Goal: Information Seeking & Learning: Learn about a topic

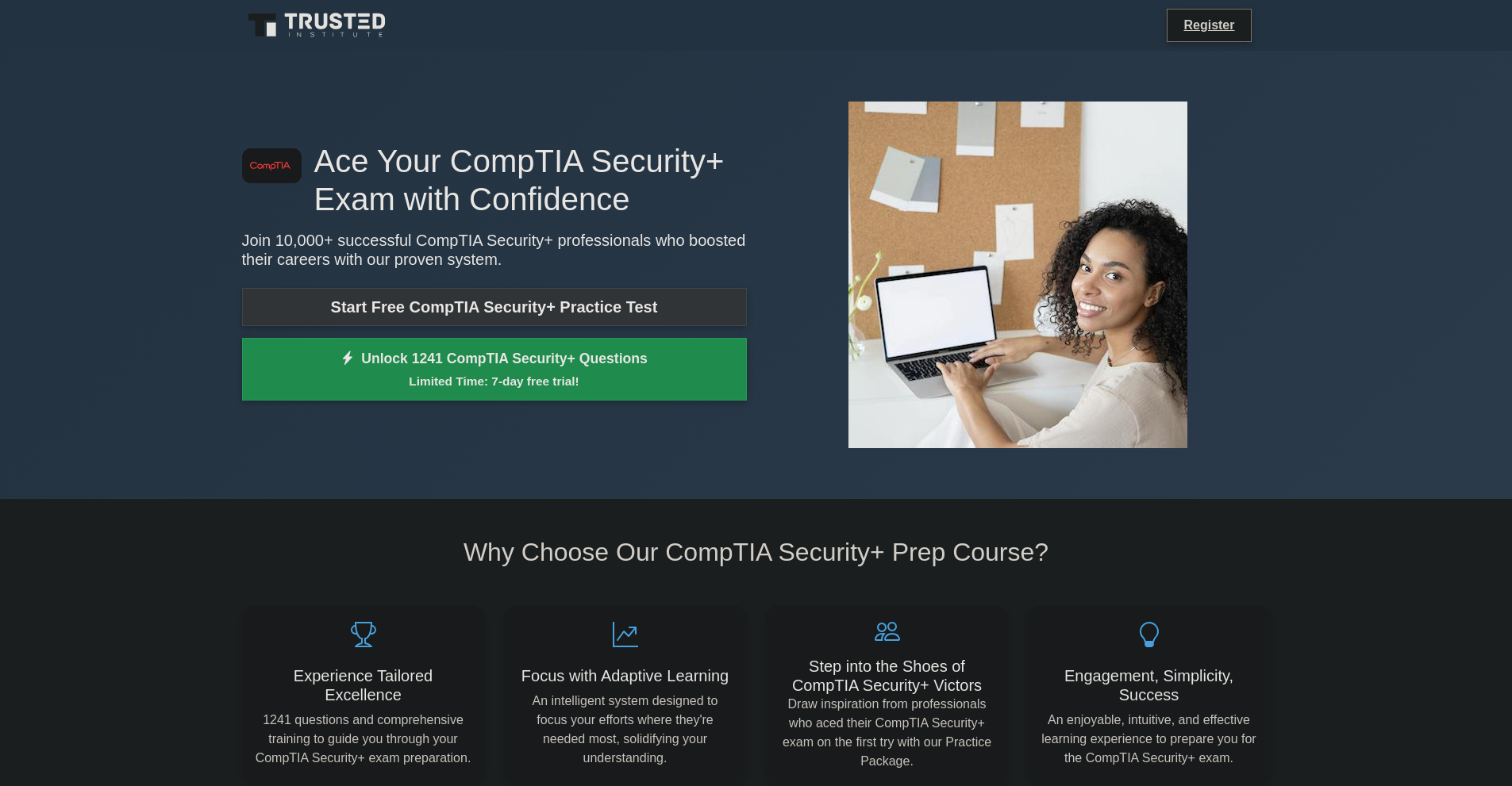
click at [608, 302] on link "Start Free CompTIA Security+ Practice Test" at bounding box center [494, 307] width 505 height 38
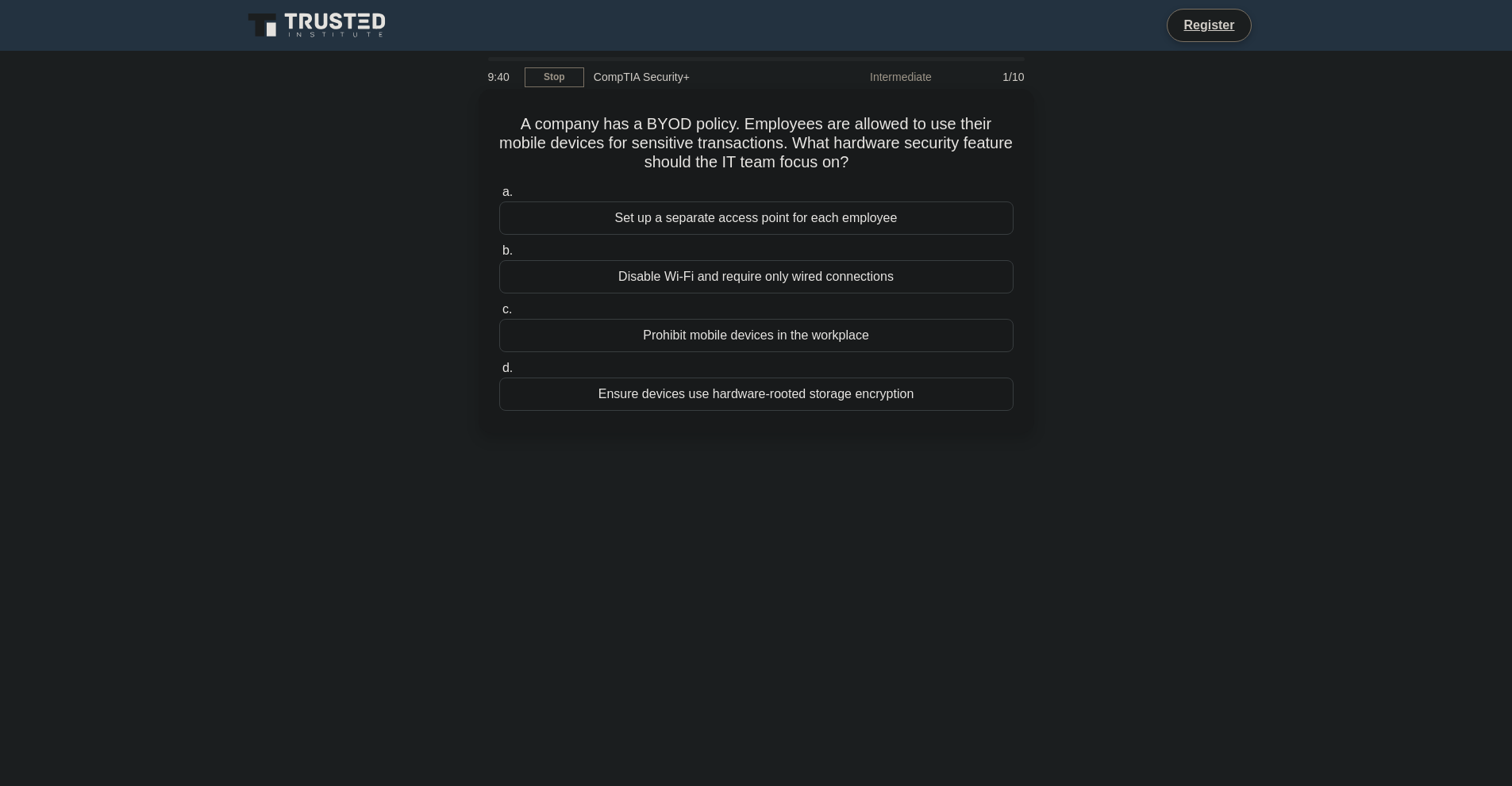
click at [986, 393] on div "Ensure devices use hardware-rooted storage encryption" at bounding box center [756, 394] width 515 height 34
click at [499, 374] on input "d. Ensure devices use hardware-rooted storage encryption" at bounding box center [499, 368] width 0 height 10
click at [918, 288] on div "Creating a cryptographic hash" at bounding box center [756, 276] width 515 height 34
click at [499, 256] on input "b. Creating a cryptographic hash" at bounding box center [499, 251] width 0 height 10
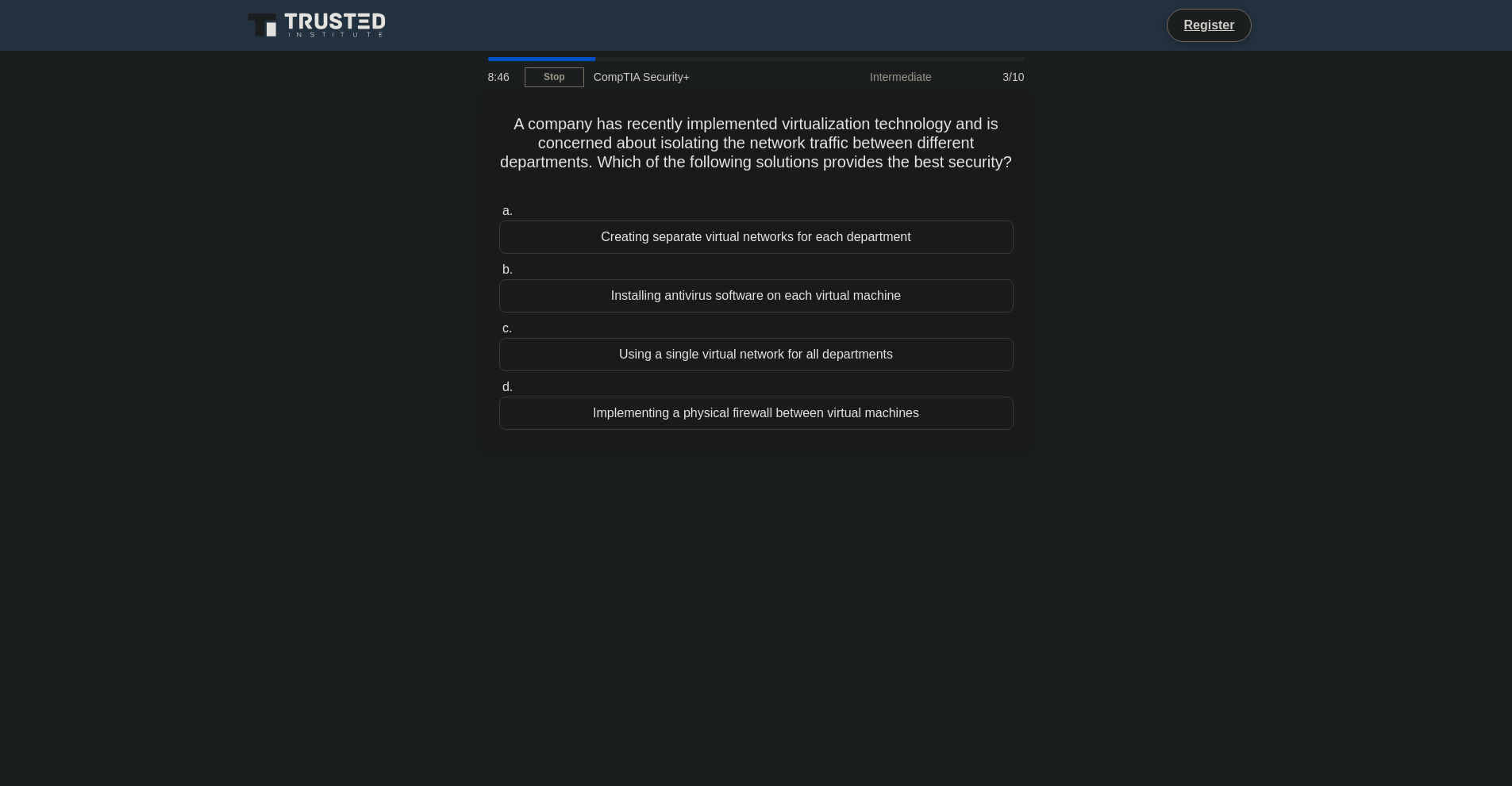
click at [951, 238] on div "Creating separate virtual networks for each department" at bounding box center [756, 237] width 515 height 34
click at [499, 216] on input "a. Creating separate virtual networks for each department" at bounding box center [499, 211] width 0 height 10
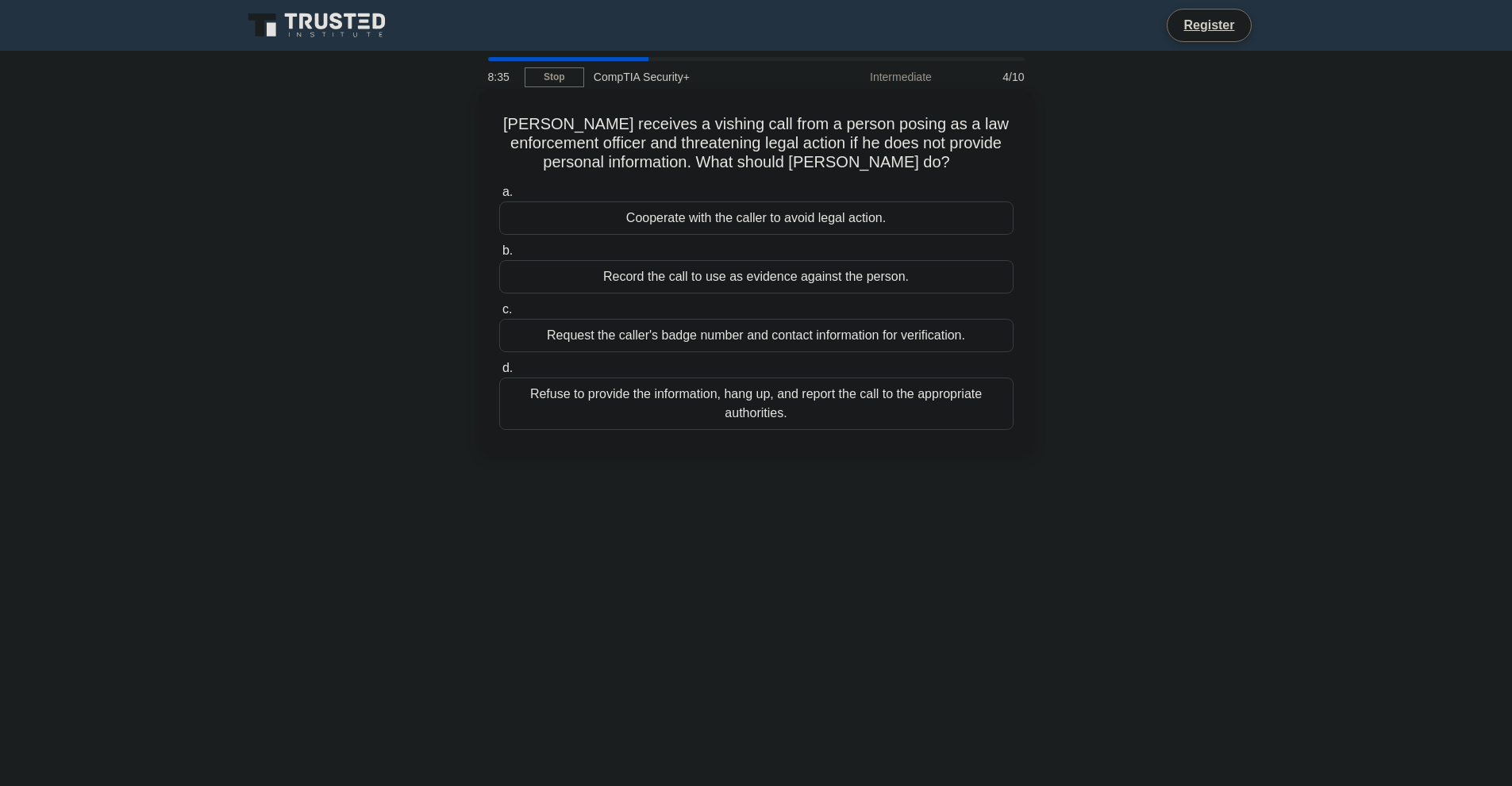
click at [986, 410] on div "Refuse to provide the information, hang up, and report the call to the appropri…" at bounding box center [756, 404] width 515 height 53
click at [499, 374] on input "d. Refuse to provide the information, hang up, and report the call to the appro…" at bounding box center [499, 368] width 0 height 10
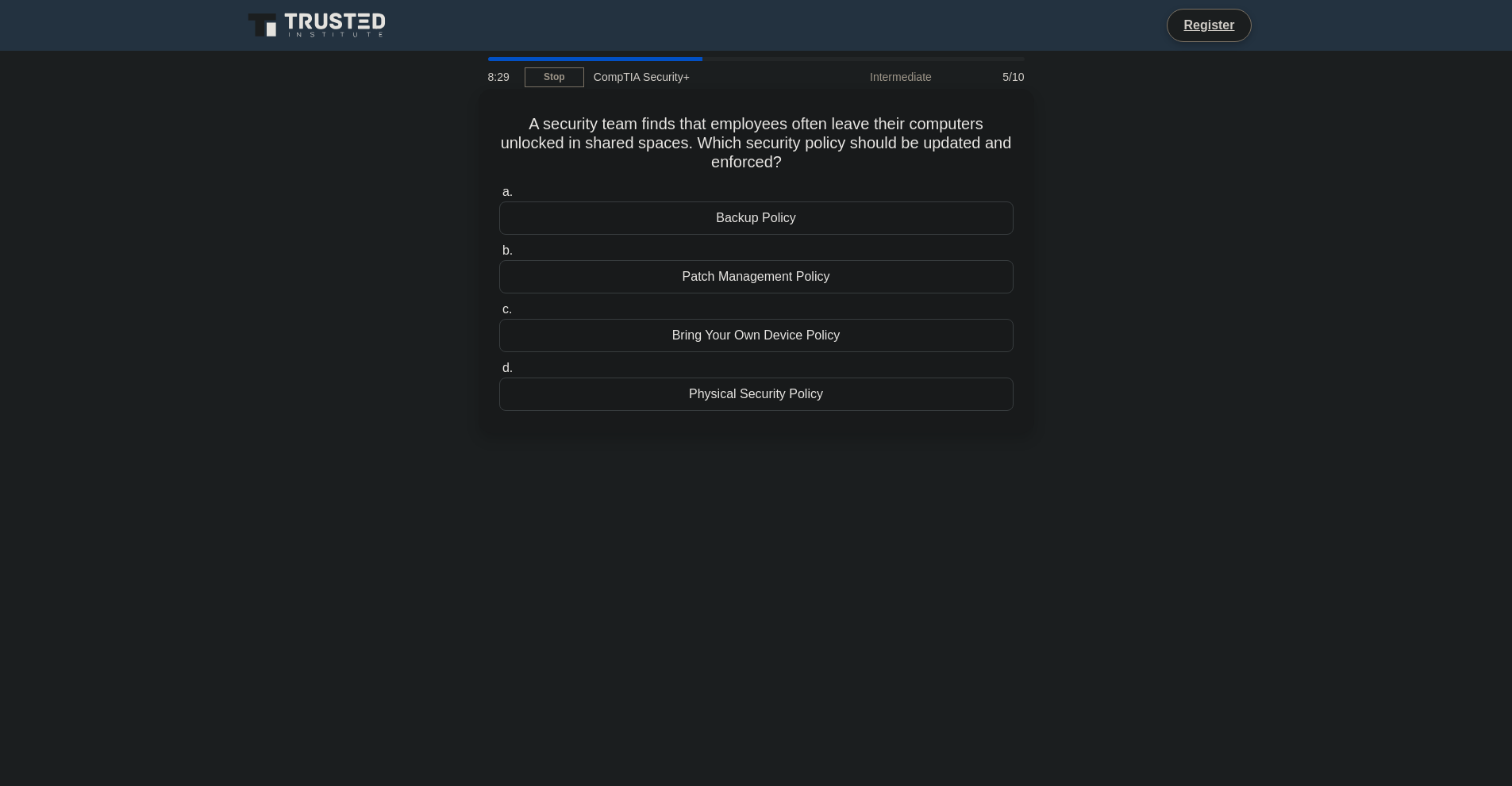
click at [938, 395] on div "Physical Security Policy" at bounding box center [756, 394] width 515 height 34
click at [499, 374] on input "d. Physical Security Policy" at bounding box center [499, 368] width 0 height 10
click at [939, 293] on div "Vulnerability scanning" at bounding box center [756, 276] width 515 height 34
click at [499, 256] on input "b. Vulnerability scanning" at bounding box center [499, 251] width 0 height 10
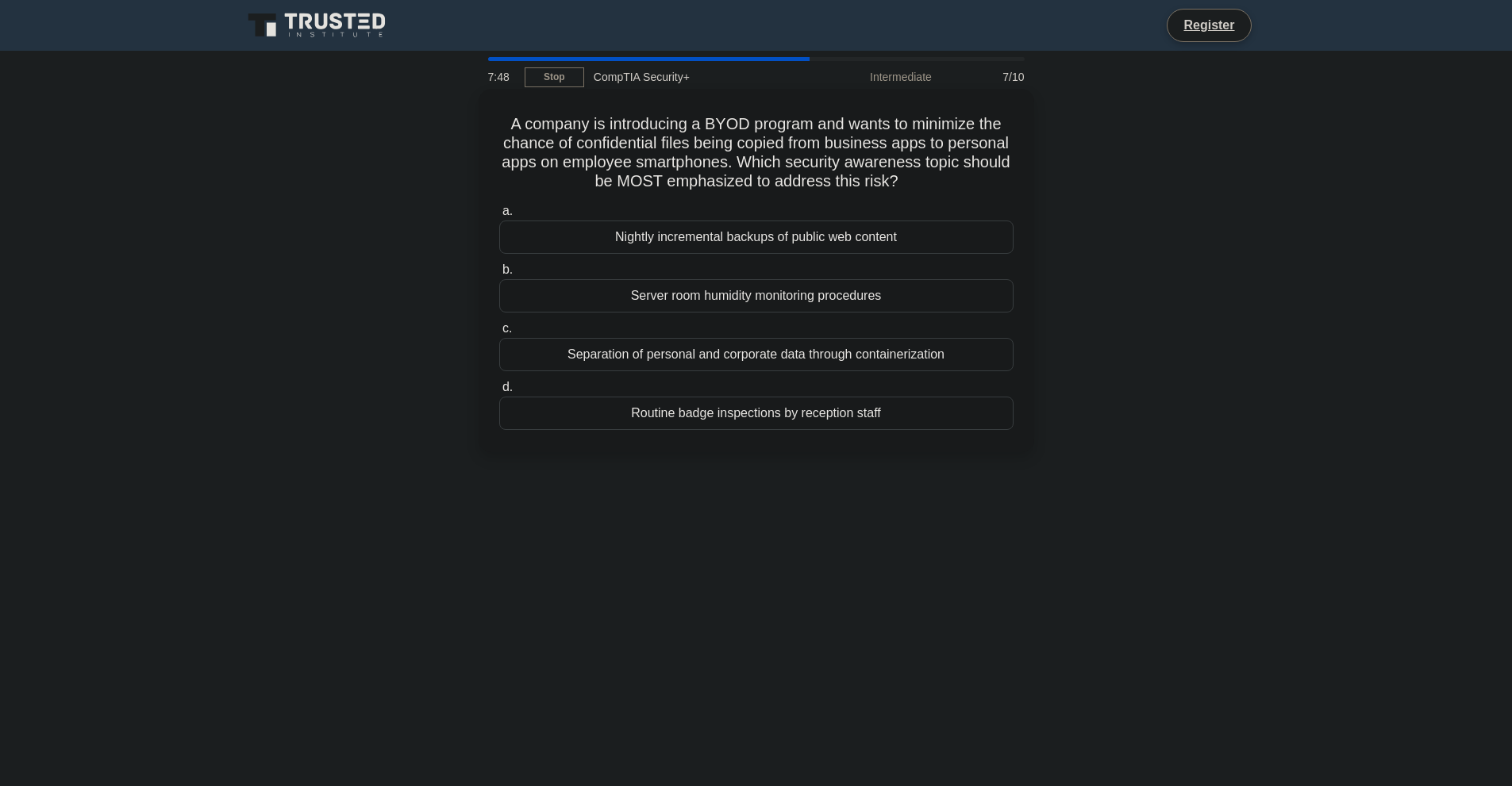
click at [990, 353] on div "Separation of personal and corporate data through containerization" at bounding box center [756, 354] width 515 height 34
click at [499, 334] on input "c. Separation of personal and corporate data through containerization" at bounding box center [499, 329] width 0 height 10
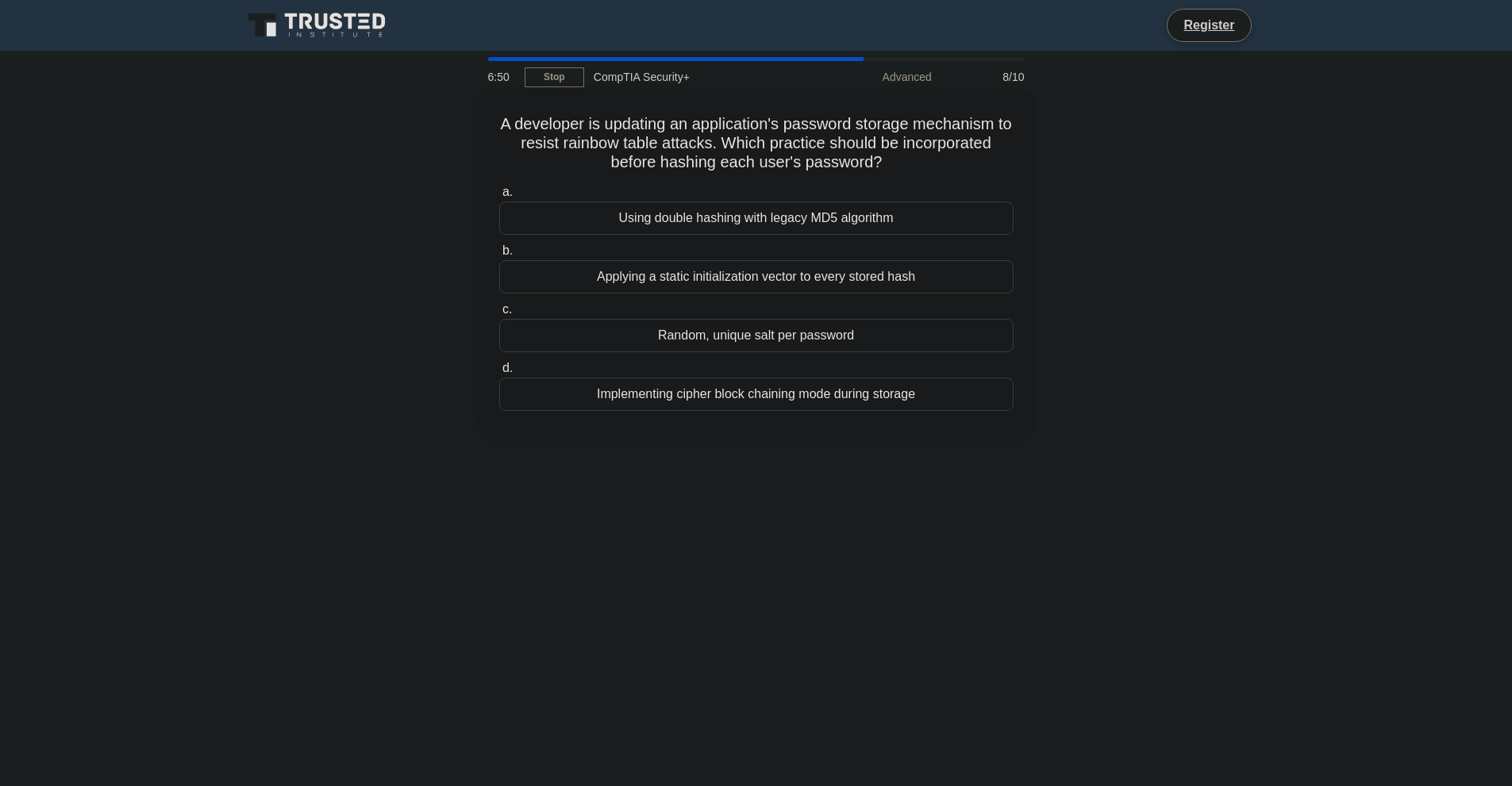
click at [988, 287] on div "Applying a static initialization vector to every stored hash" at bounding box center [756, 276] width 515 height 34
click at [499, 256] on input "b. Applying a static initialization vector to every stored hash" at bounding box center [499, 251] width 0 height 10
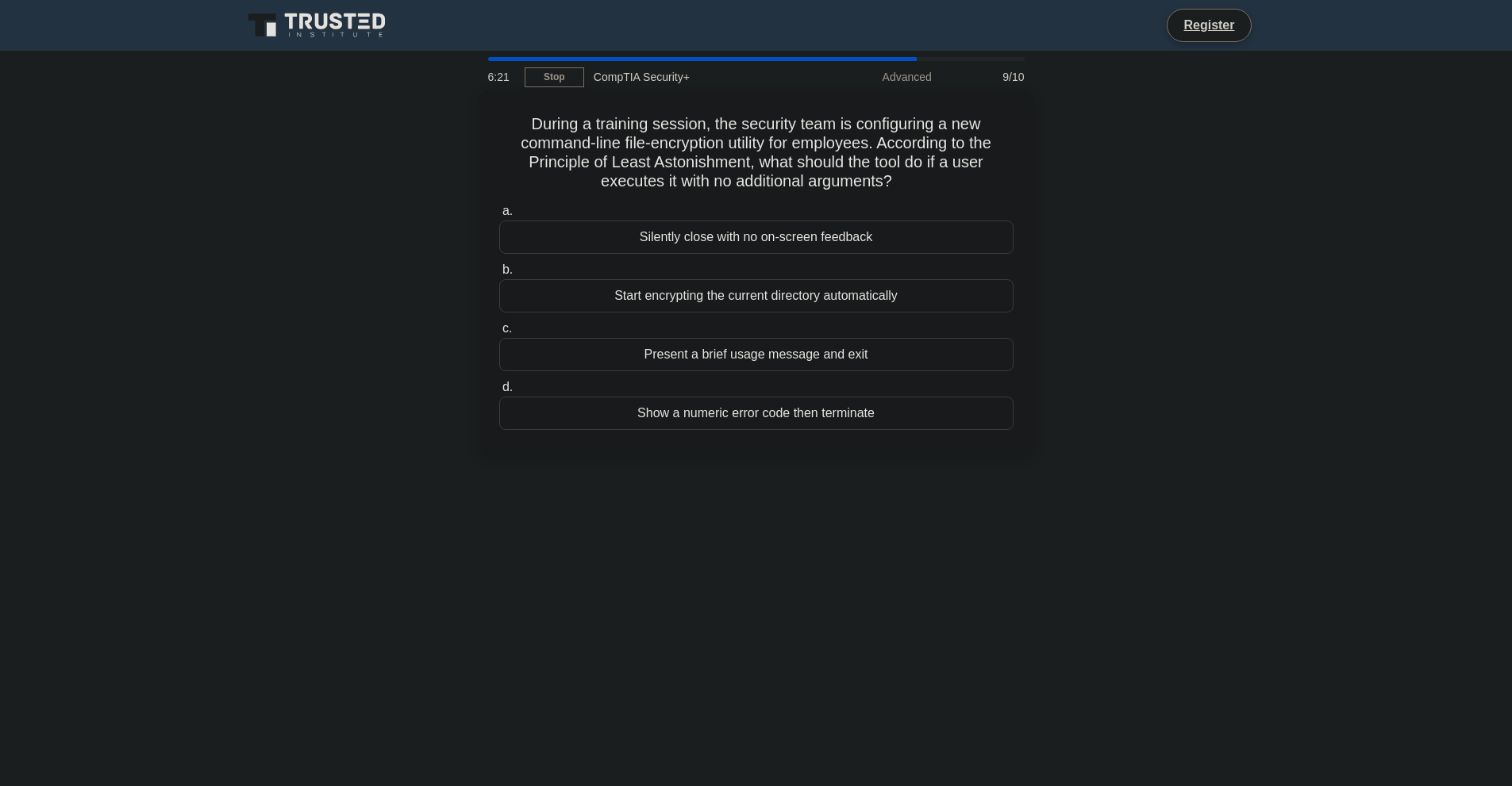
click at [950, 359] on div "Present a brief usage message and exit" at bounding box center [756, 354] width 515 height 34
click at [499, 334] on input "c. Present a brief usage message and exit" at bounding box center [499, 329] width 0 height 10
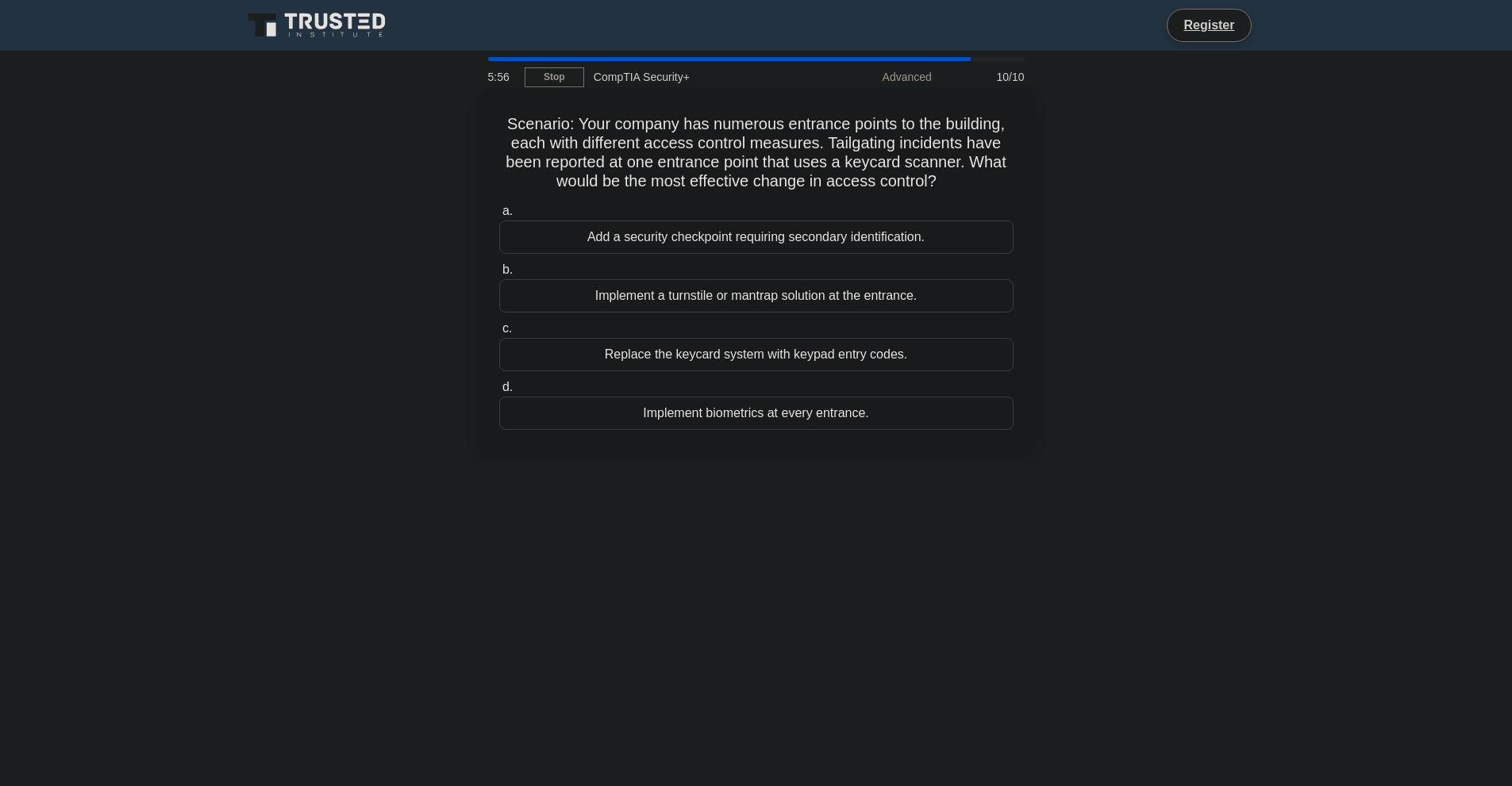
click at [947, 304] on div "Implement a turnstile or mantrap solution at the entrance." at bounding box center [756, 295] width 515 height 34
click at [499, 275] on input "b. Implement a turnstile or mantrap solution at the entrance." at bounding box center [499, 270] width 0 height 10
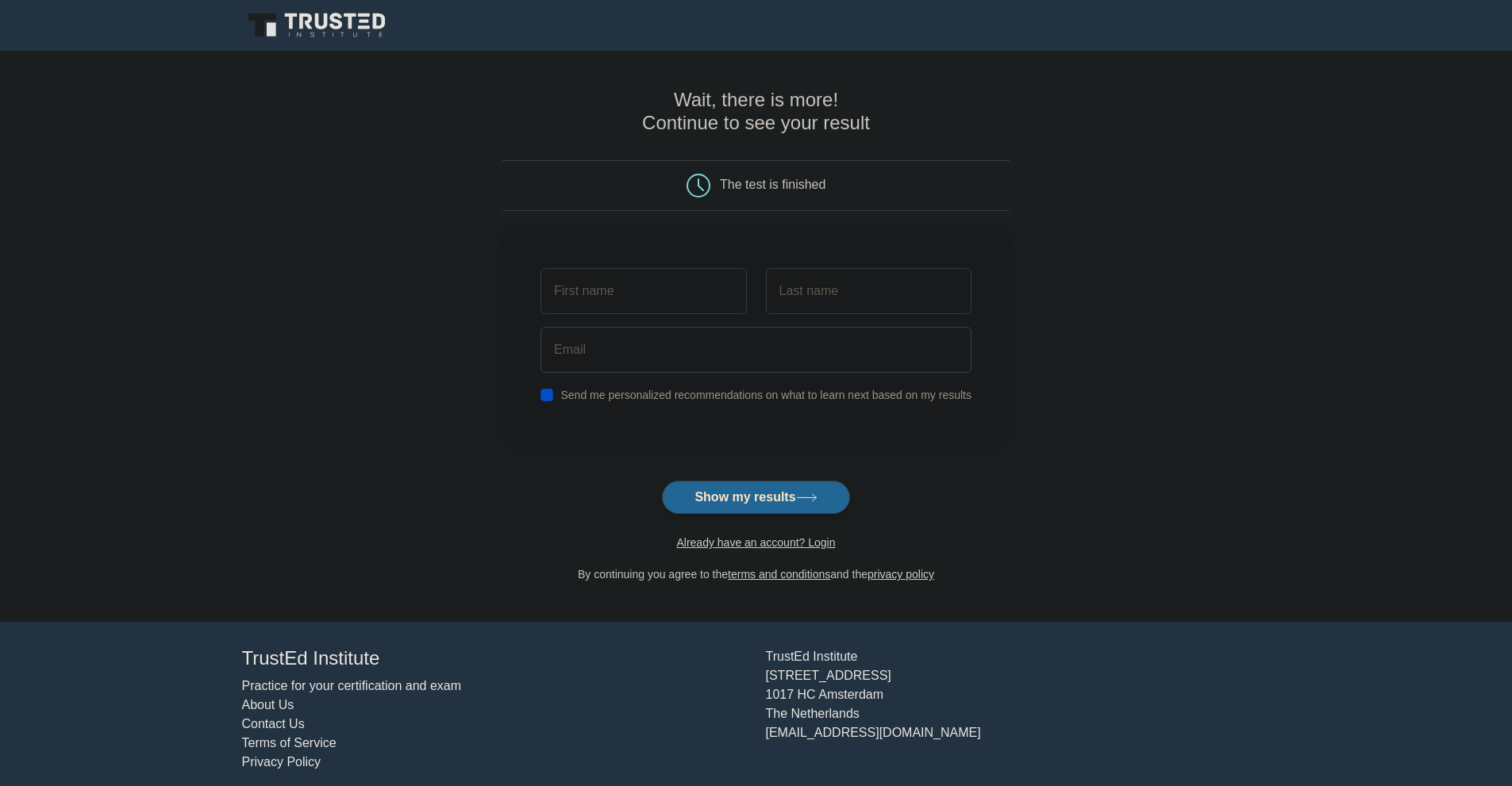
click at [781, 502] on button "Show my results" at bounding box center [756, 497] width 188 height 34
click at [778, 497] on button "Show my results" at bounding box center [756, 497] width 188 height 34
